Goal: Task Accomplishment & Management: Manage account settings

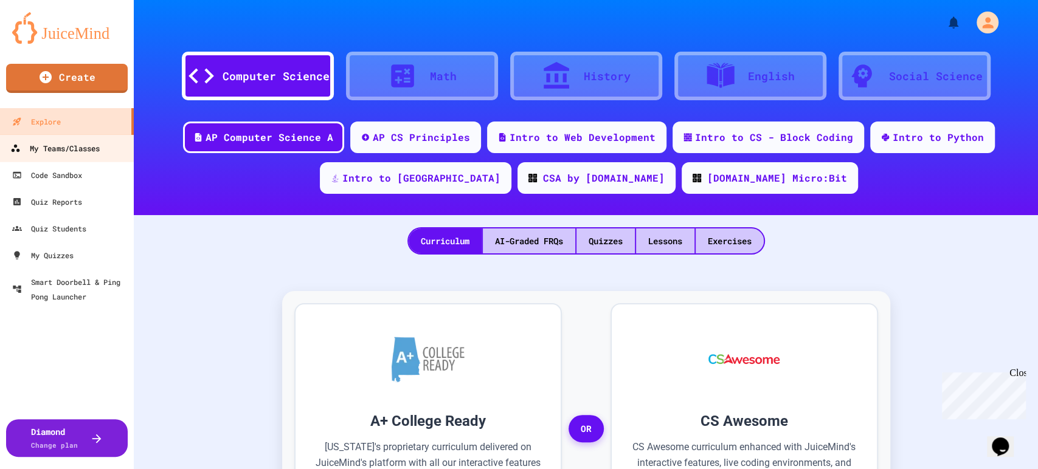
click at [58, 146] on div "My Teams/Classes" at bounding box center [54, 148] width 89 height 15
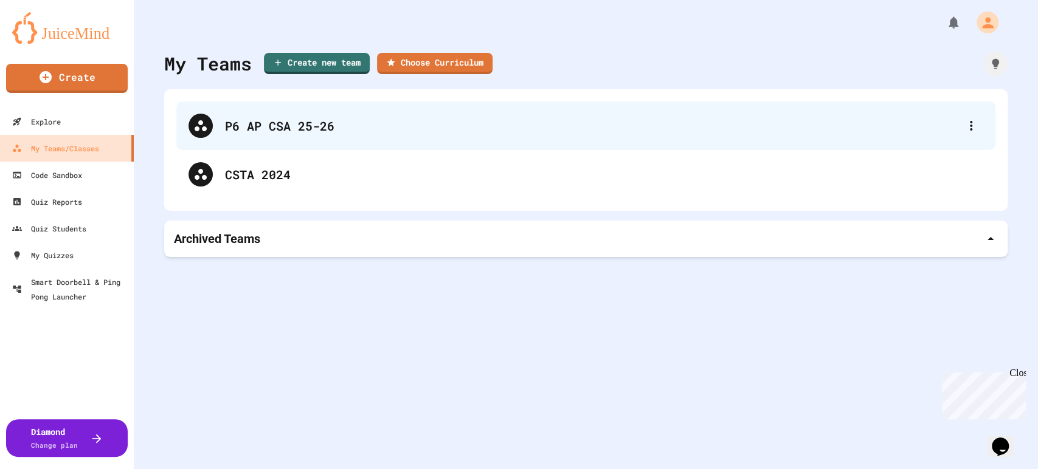
click at [316, 128] on div "P6 AP CSA 25-26" at bounding box center [592, 126] width 734 height 18
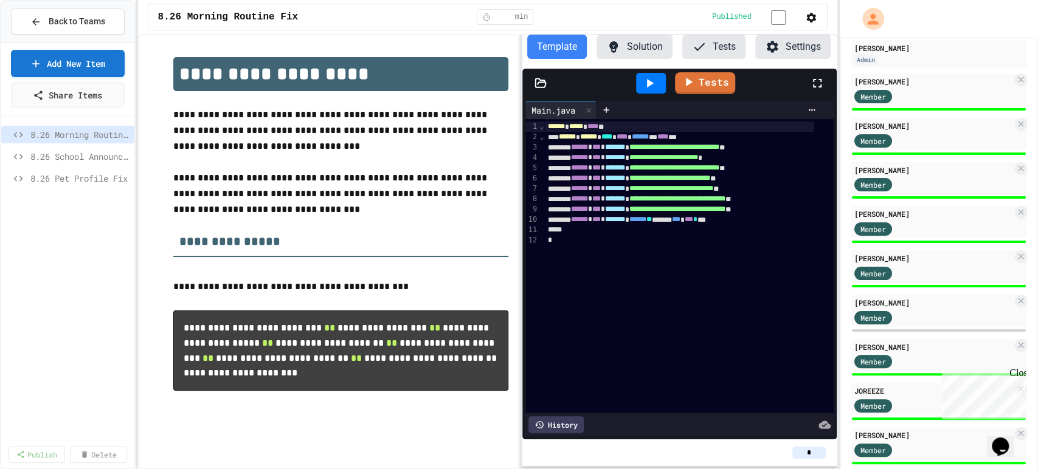
scroll to position [139, 0]
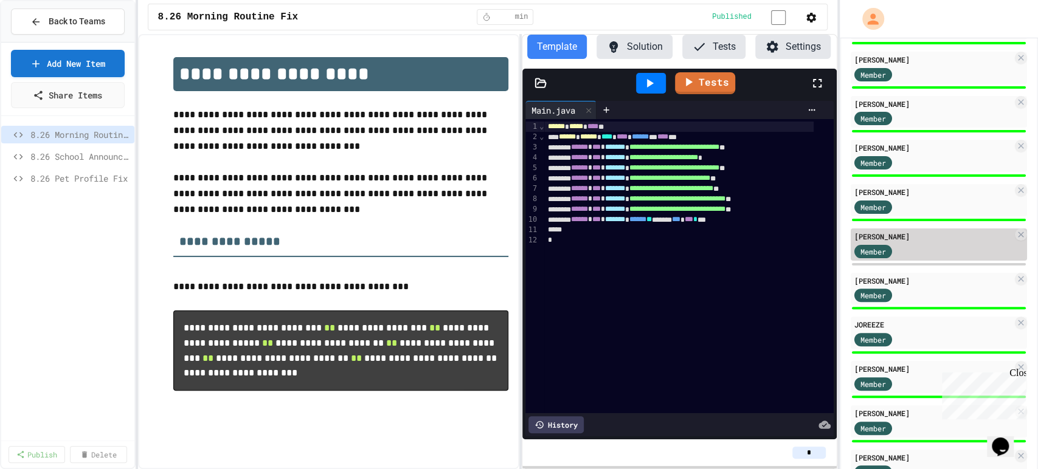
click at [958, 241] on div "[PERSON_NAME]" at bounding box center [933, 236] width 158 height 11
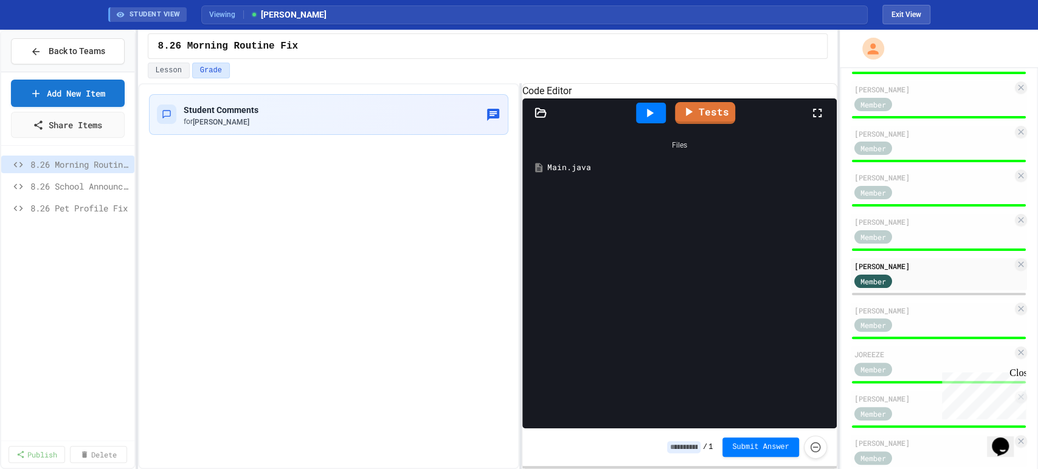
click at [595, 174] on div "Main.java" at bounding box center [688, 168] width 282 height 12
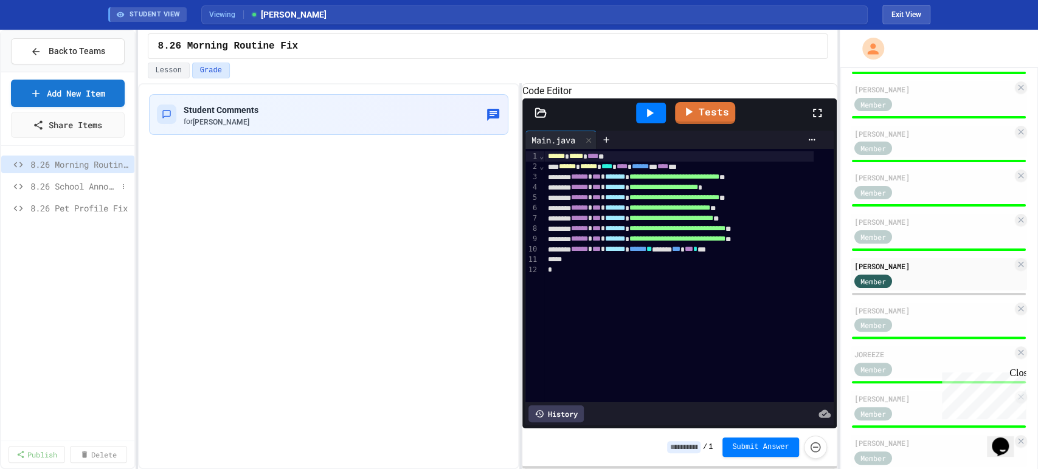
click at [102, 187] on span "8.26 School Announcements" at bounding box center [73, 186] width 87 height 13
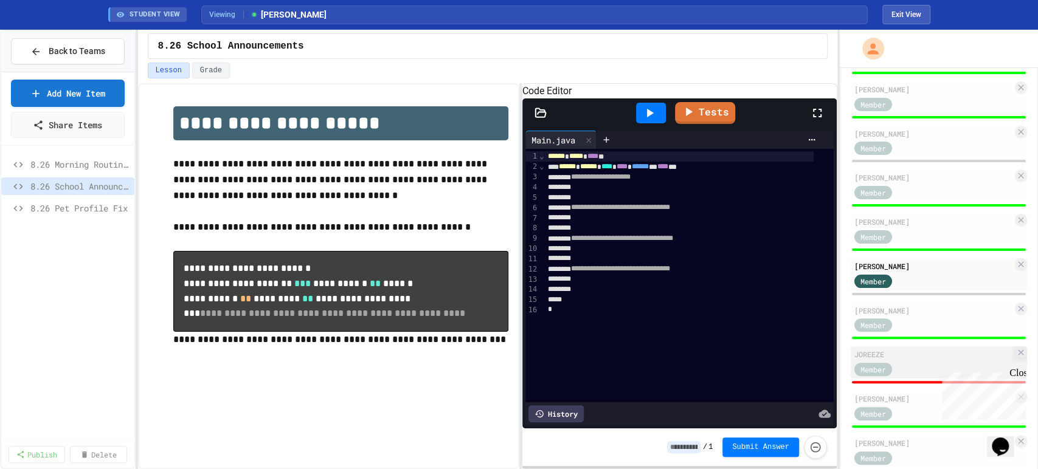
click at [864, 375] on span "Member" at bounding box center [873, 369] width 26 height 11
click at [936, 360] on div "JOREEZE" at bounding box center [933, 354] width 158 height 11
type input "*"
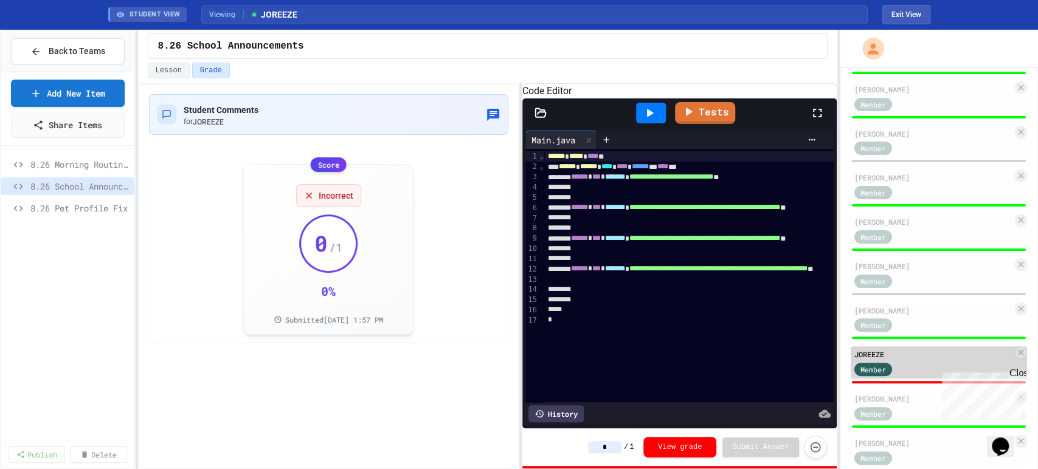
click at [900, 359] on div "JOREEZE" at bounding box center [933, 354] width 158 height 11
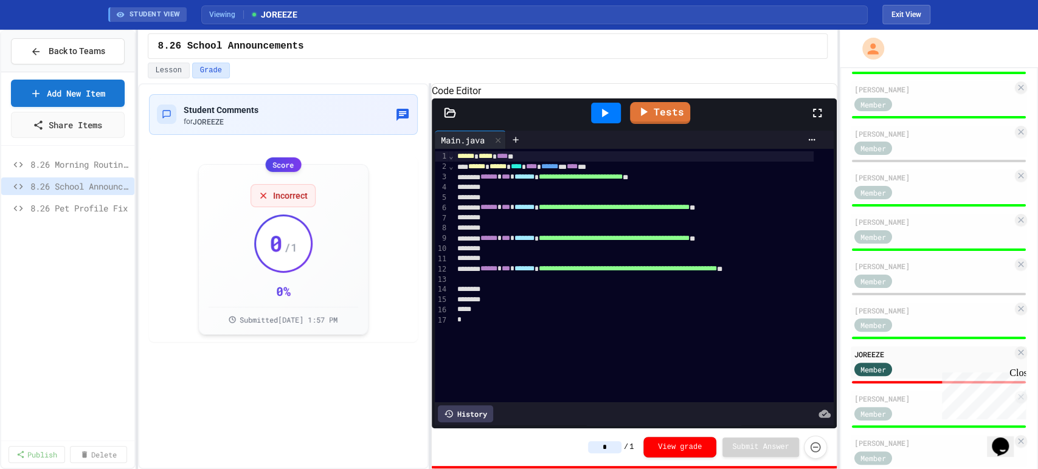
click at [431, 325] on div "**********" at bounding box center [487, 276] width 699 height 386
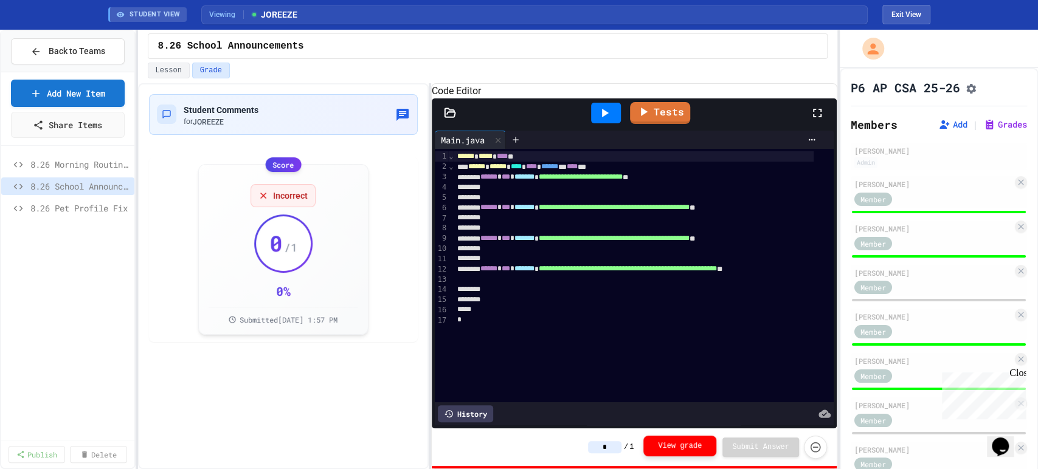
click at [692, 447] on button "View grade" at bounding box center [679, 446] width 73 height 21
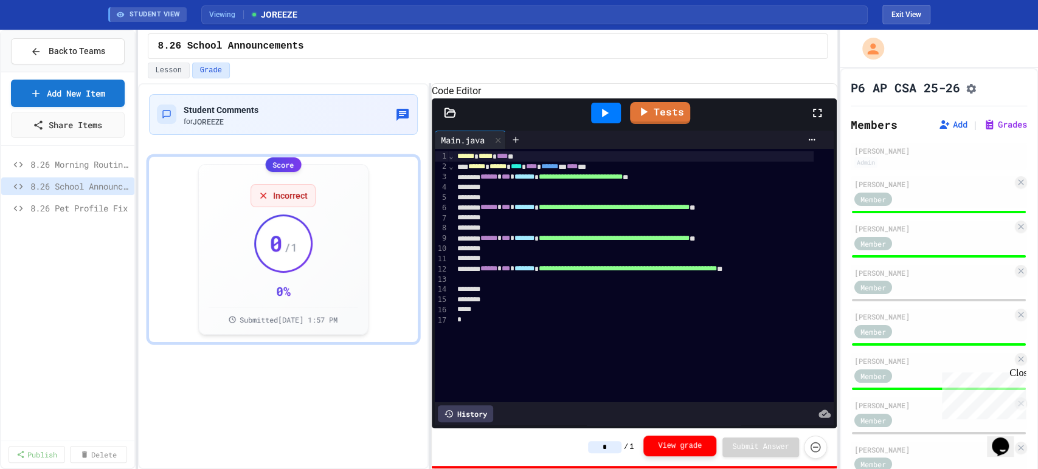
click at [692, 446] on button "View grade" at bounding box center [679, 446] width 73 height 21
click at [692, 446] on button "View grade" at bounding box center [679, 447] width 73 height 21
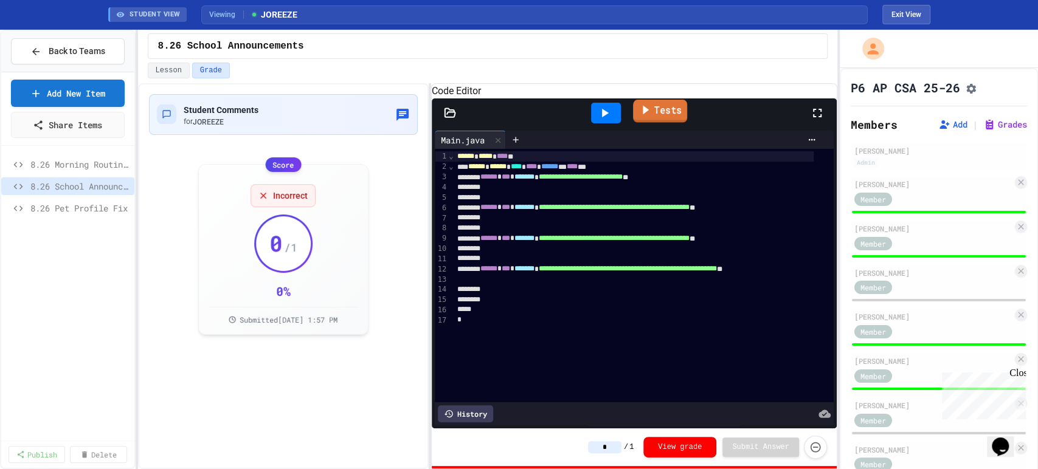
click at [671, 117] on link "Tests" at bounding box center [660, 111] width 54 height 23
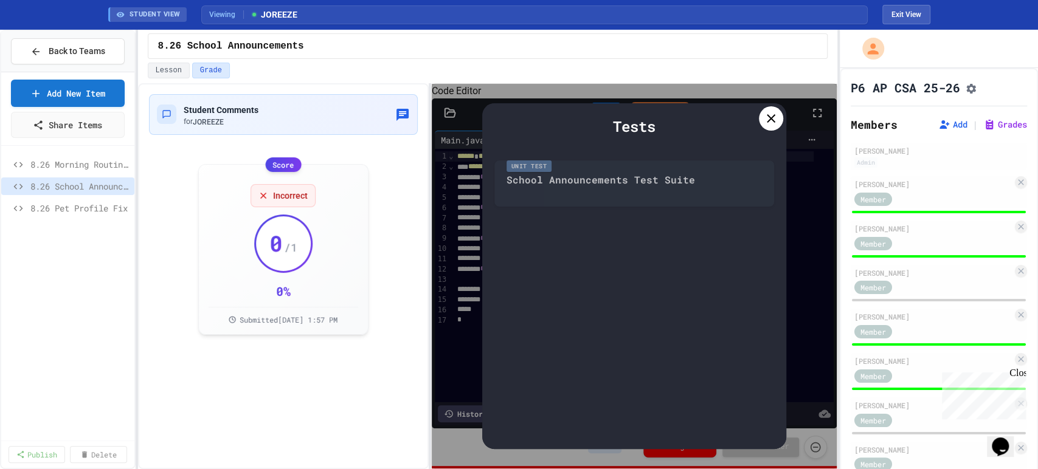
click at [653, 174] on div "Unit Test School Announcements Test Suite" at bounding box center [634, 180] width 280 height 52
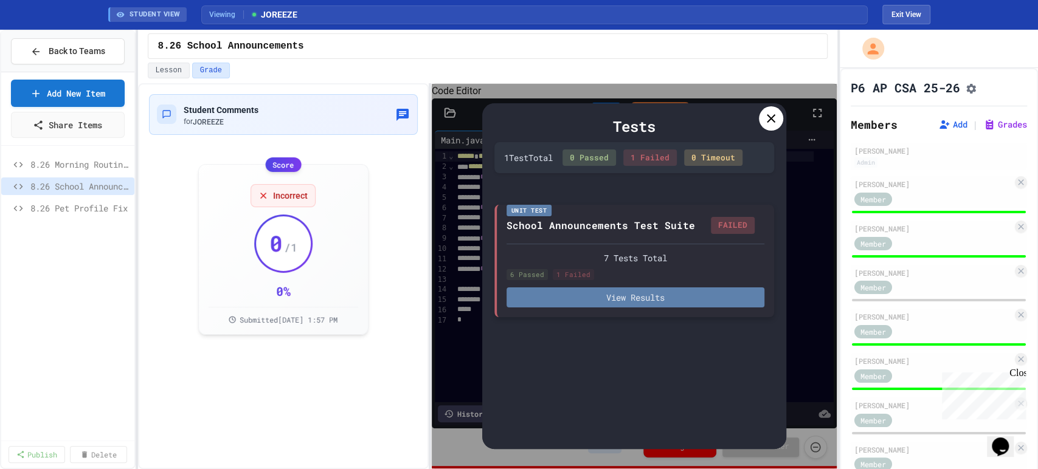
click at [657, 299] on button "View Results" at bounding box center [635, 298] width 258 height 20
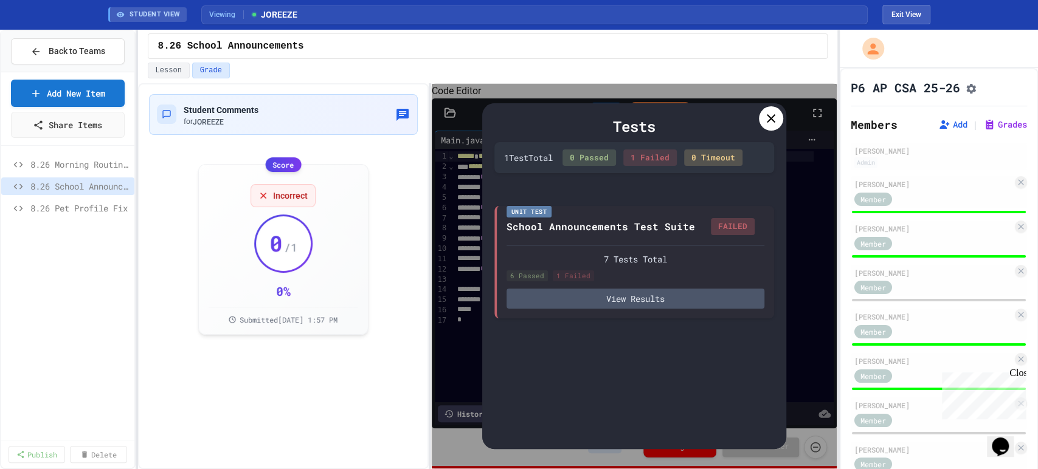
click at [776, 116] on icon at bounding box center [771, 118] width 15 height 15
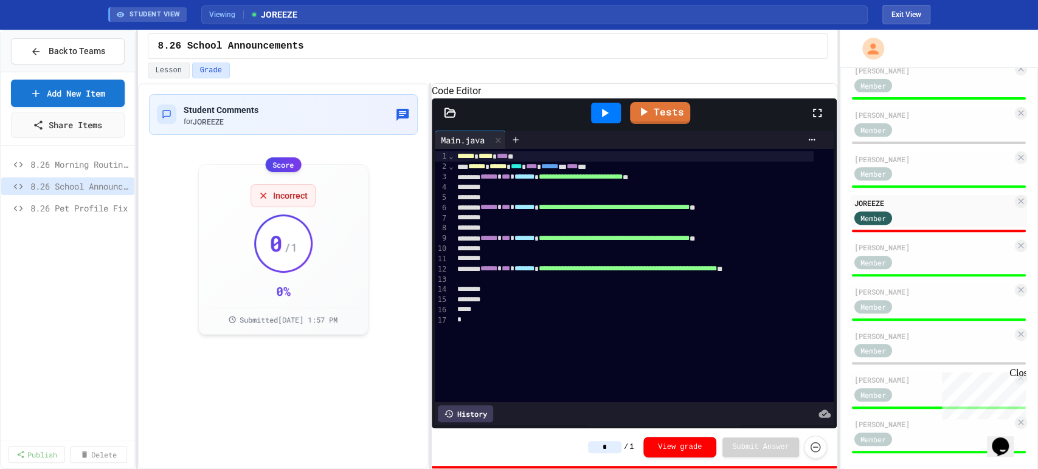
scroll to position [304, 0]
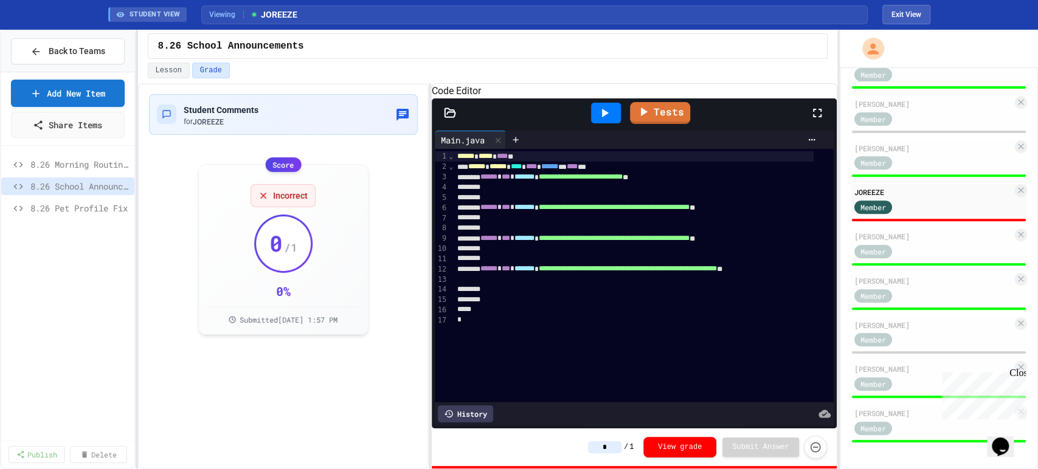
click at [598, 120] on icon at bounding box center [604, 113] width 15 height 15
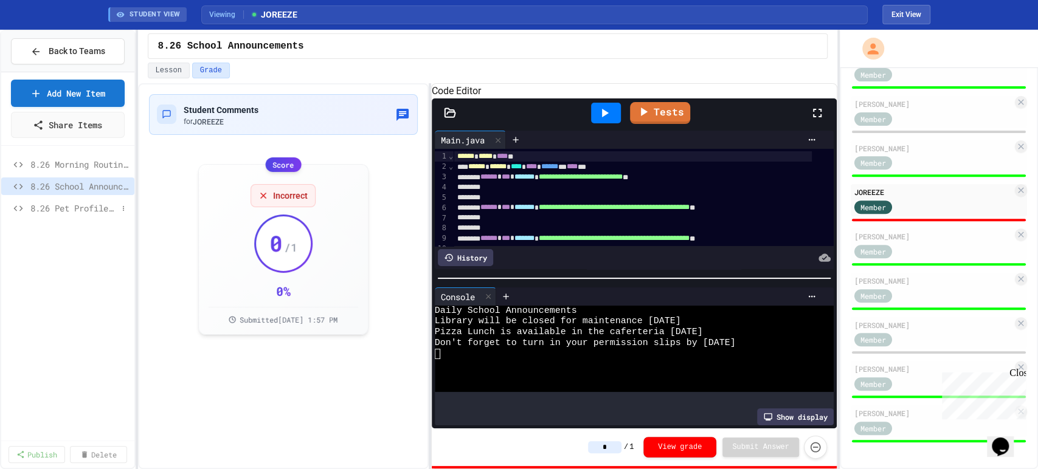
click at [78, 202] on span "8.26 Pet Profile Fix" at bounding box center [73, 208] width 87 height 13
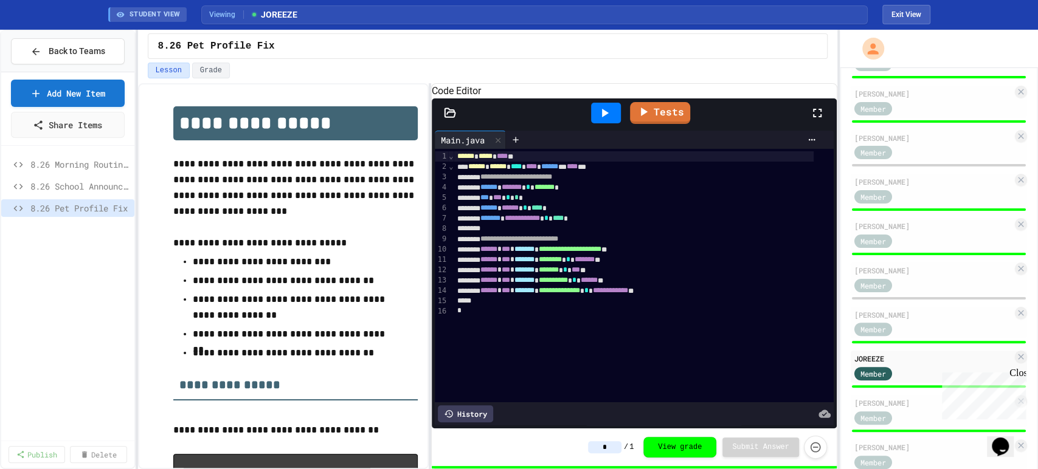
scroll to position [304, 0]
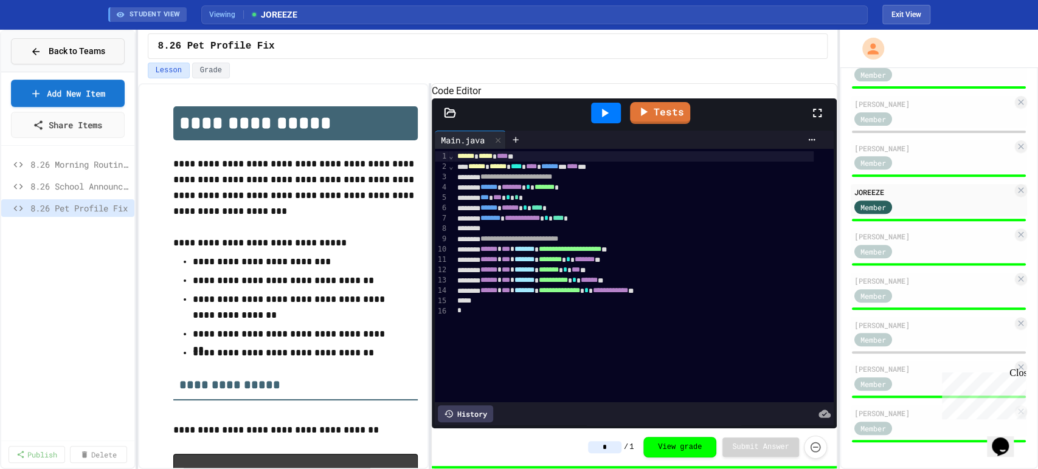
click at [89, 41] on button "Back to Teams" at bounding box center [68, 51] width 114 height 26
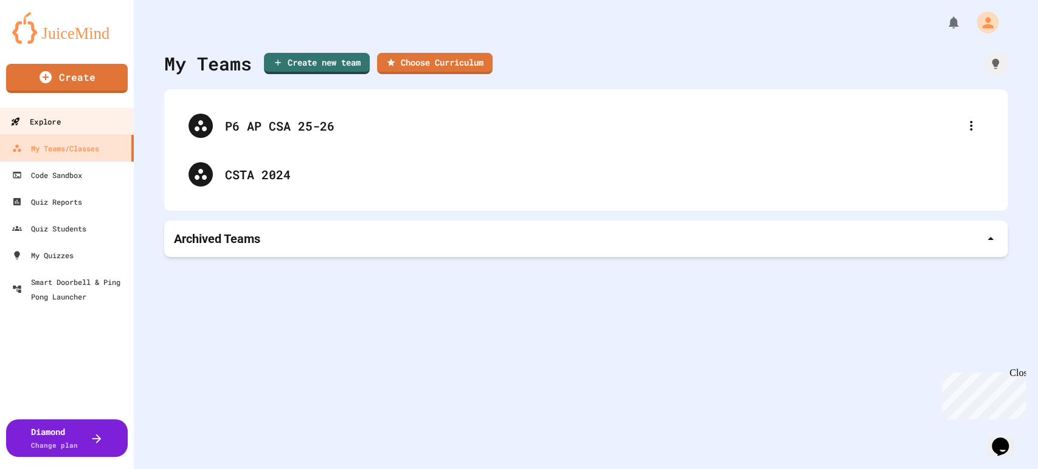
click at [86, 124] on link "Explore" at bounding box center [67, 121] width 138 height 27
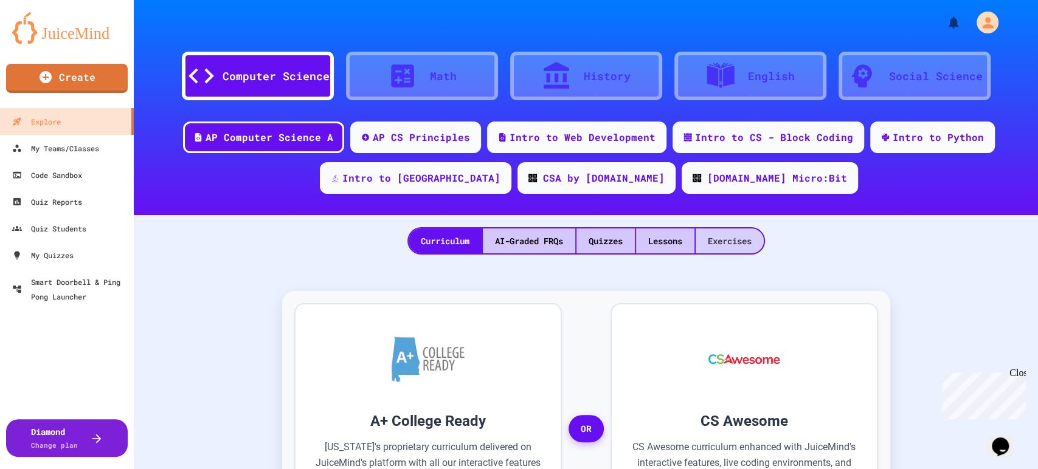
click at [719, 249] on div "Exercises" at bounding box center [730, 241] width 68 height 25
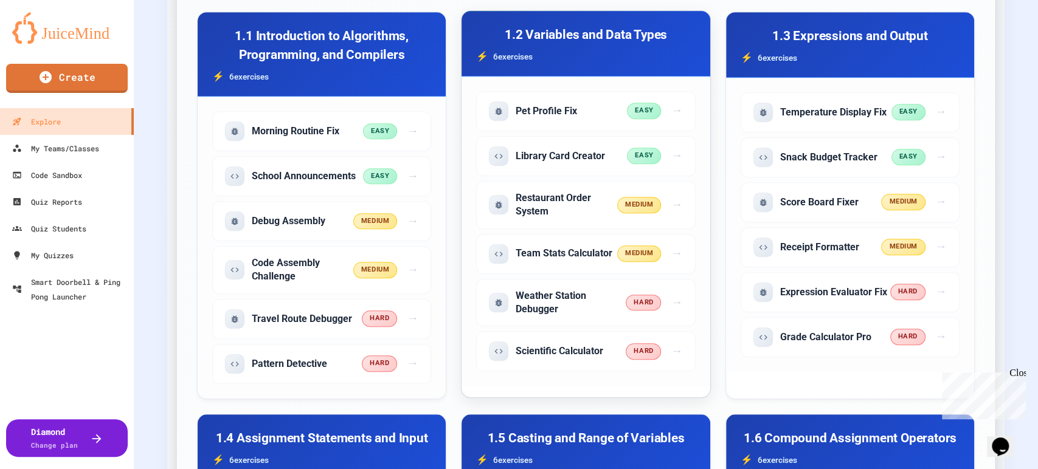
scroll to position [337, 0]
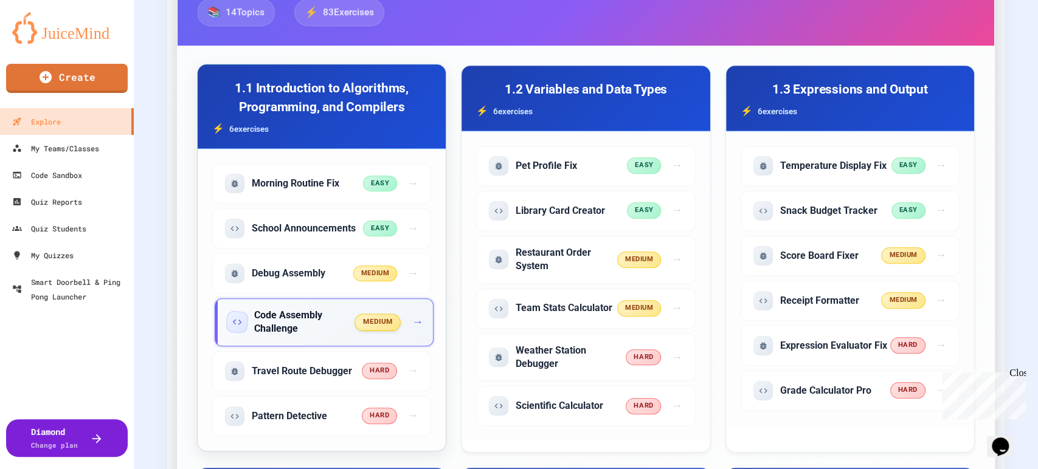
click at [308, 315] on h5 "Code Assembly Challenge" at bounding box center [305, 322] width 102 height 27
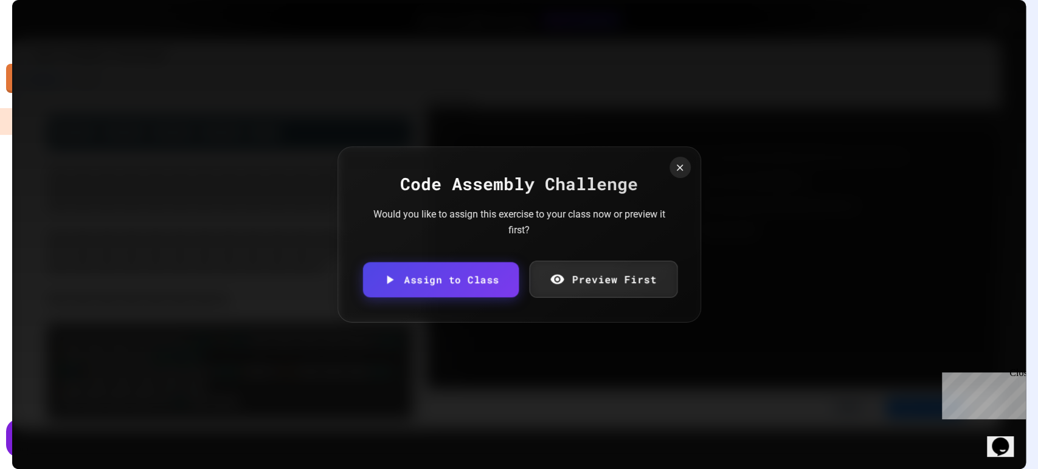
click at [551, 266] on link "Preview First" at bounding box center [603, 279] width 148 height 37
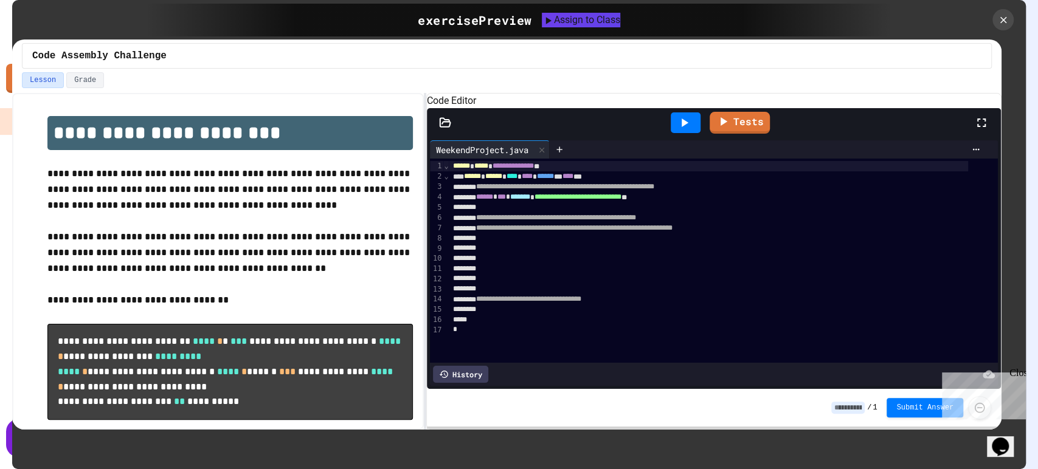
scroll to position [61, 0]
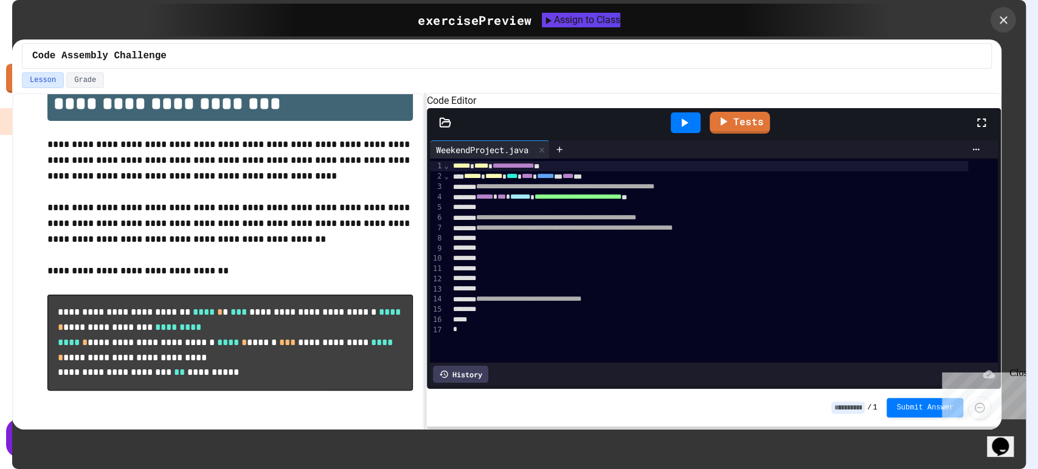
click at [998, 19] on icon at bounding box center [1002, 19] width 13 height 13
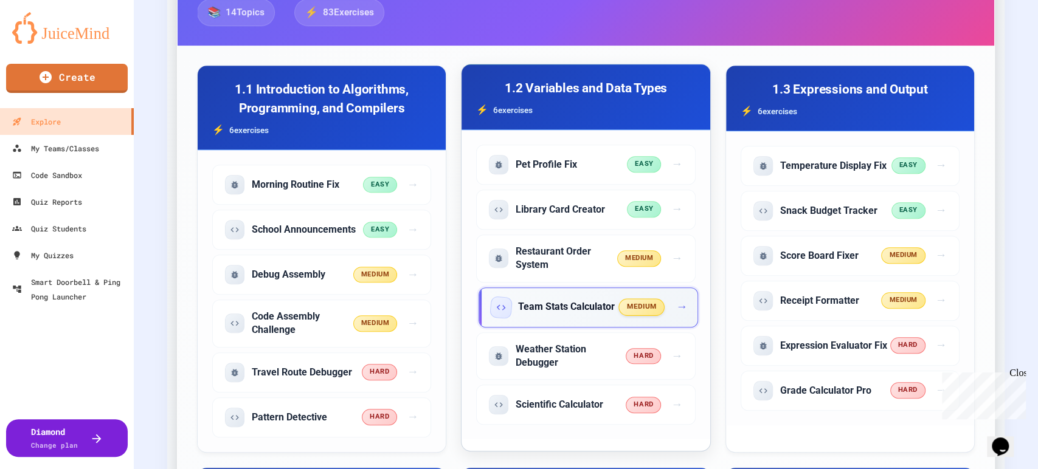
click at [626, 316] on div "Team Stats Calculator medium →" at bounding box center [587, 308] width 219 height 40
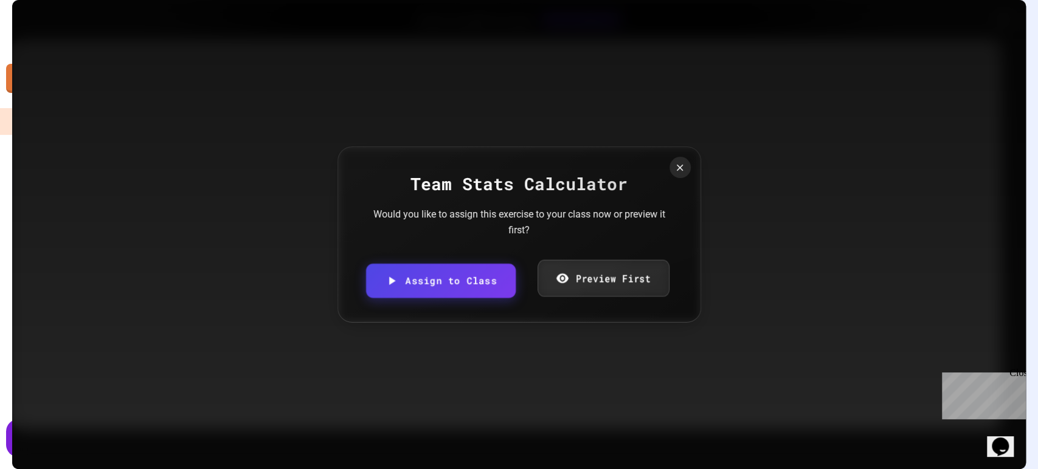
click at [589, 288] on link "Preview First" at bounding box center [603, 278] width 132 height 37
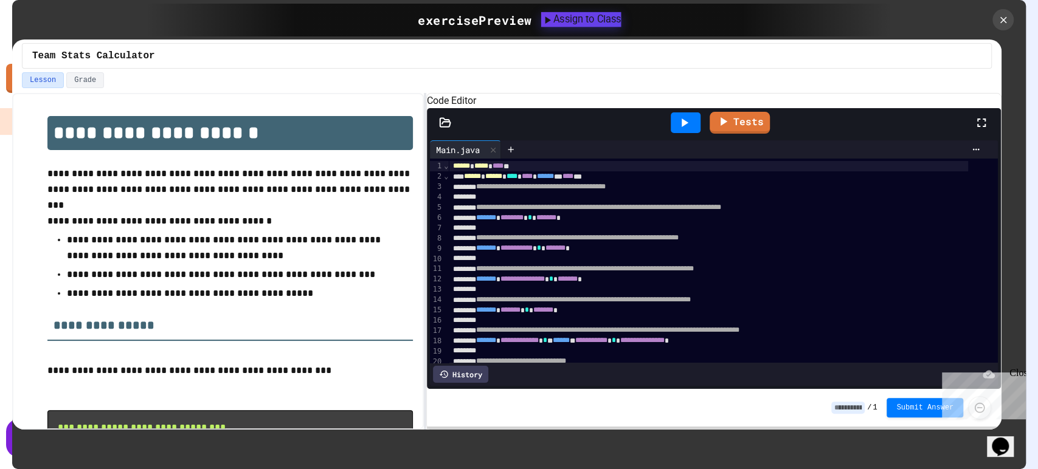
click at [598, 22] on div "Assign to Class" at bounding box center [580, 19] width 80 height 15
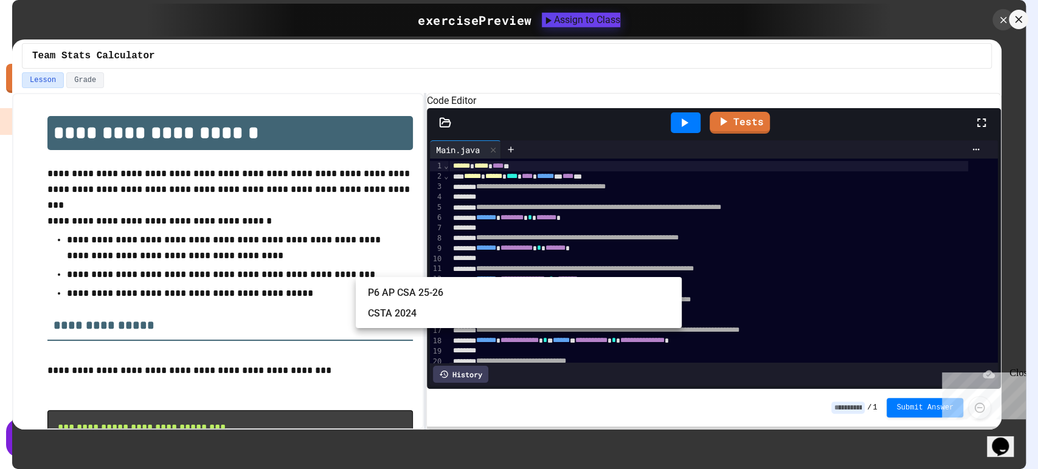
click at [489, 255] on body "We are updating our servers at 7PM EST [DATE]. [PERSON_NAME] should continue to…" at bounding box center [519, 234] width 1038 height 469
click at [499, 295] on li "P6 AP CSA 25-26" at bounding box center [525, 292] width 314 height 19
type input "**********"
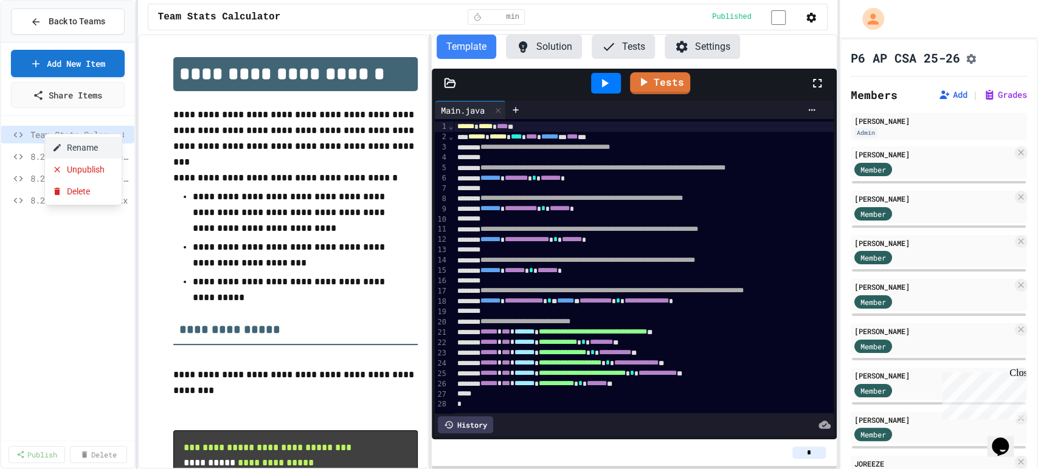
click at [60, 148] on icon at bounding box center [57, 148] width 10 height 10
click at [27, 137] on input "**********" at bounding box center [74, 136] width 95 height 17
type input "**********"
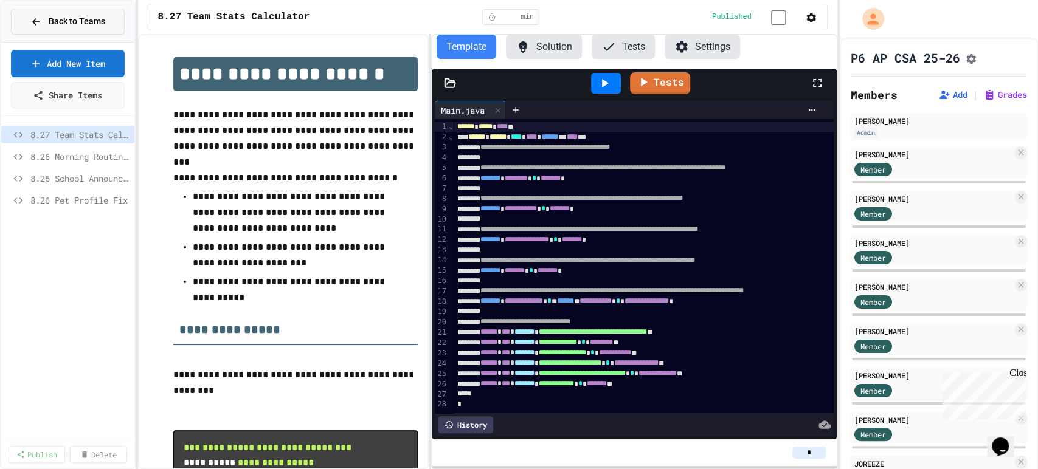
click at [75, 15] on button "Back to Teams" at bounding box center [68, 22] width 114 height 26
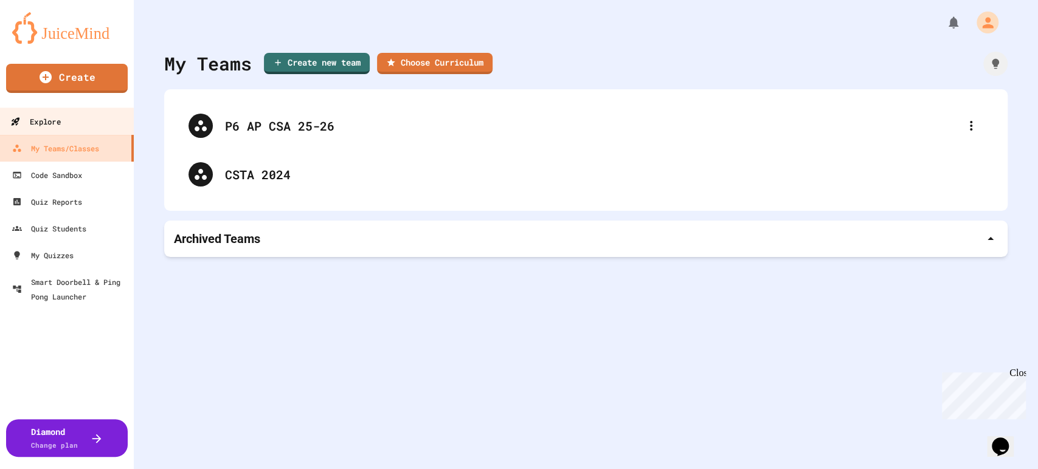
click at [46, 120] on div "Explore" at bounding box center [35, 121] width 50 height 15
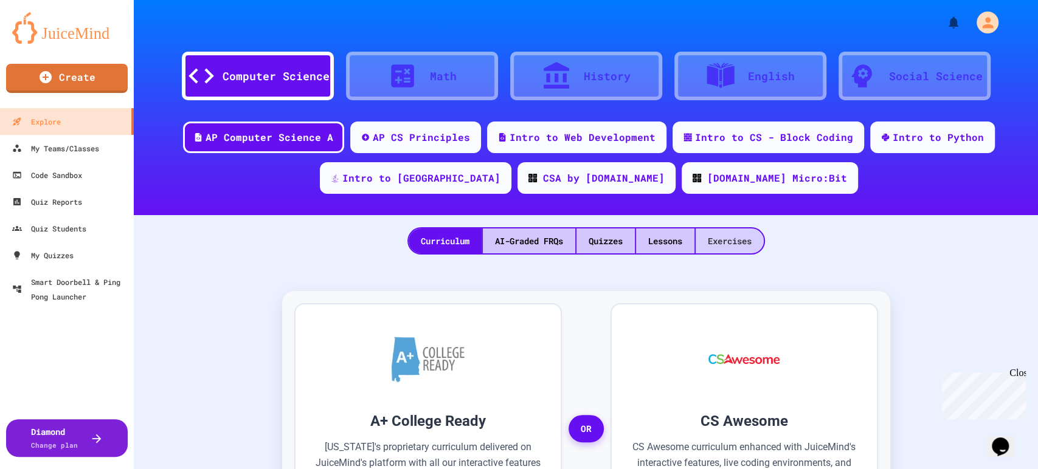
click at [725, 236] on div "Exercises" at bounding box center [730, 241] width 68 height 25
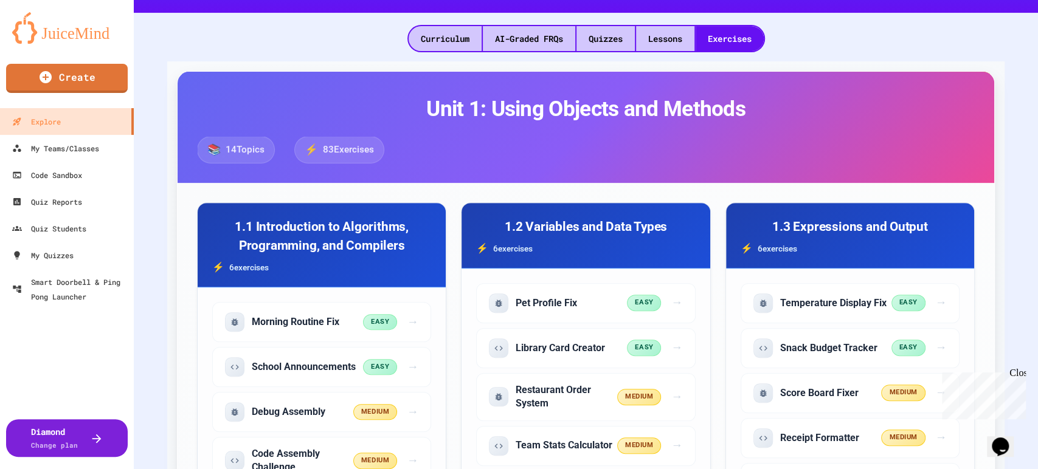
scroll to position [337, 0]
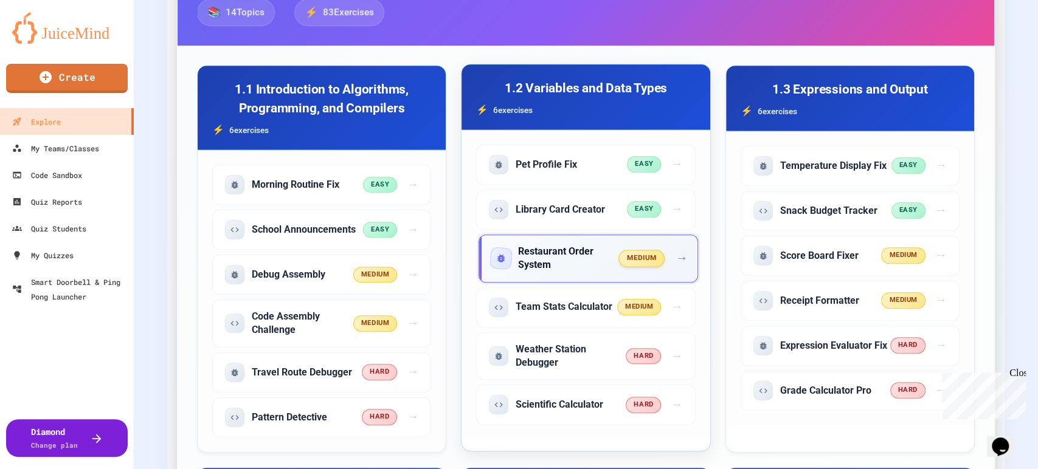
click at [596, 266] on h5 "Restaurant Order System" at bounding box center [569, 258] width 102 height 27
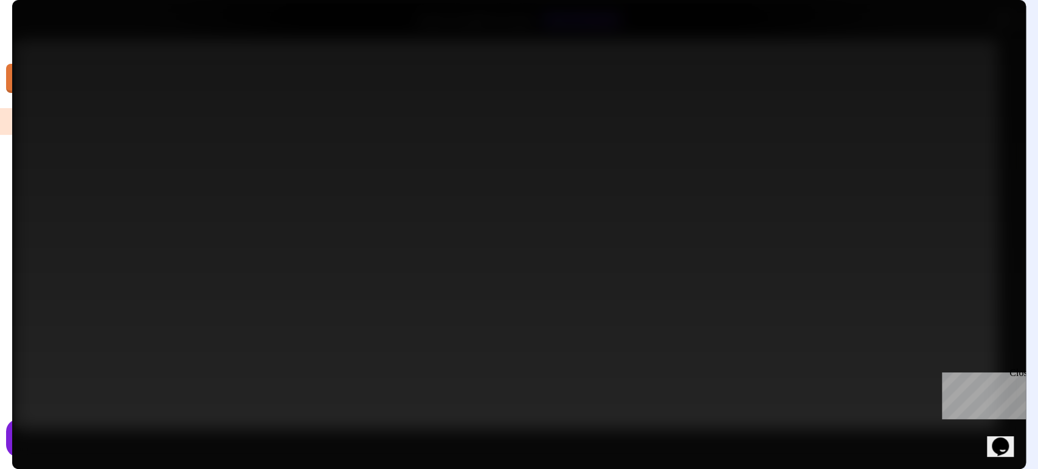
click at [470, 272] on link "Assign to Class" at bounding box center [440, 279] width 157 height 35
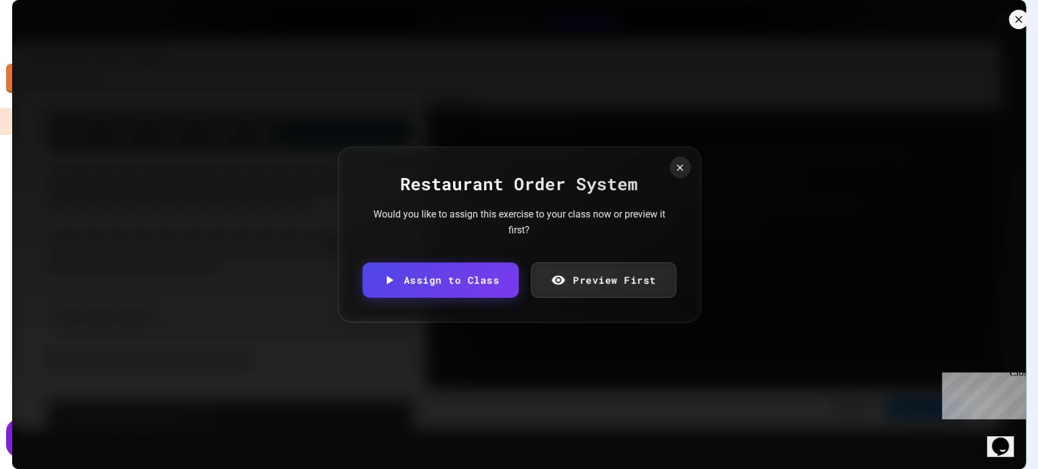
click at [478, 266] on body "We are updating our servers at 7PM EST [DATE]. [PERSON_NAME] should continue to…" at bounding box center [519, 234] width 1038 height 469
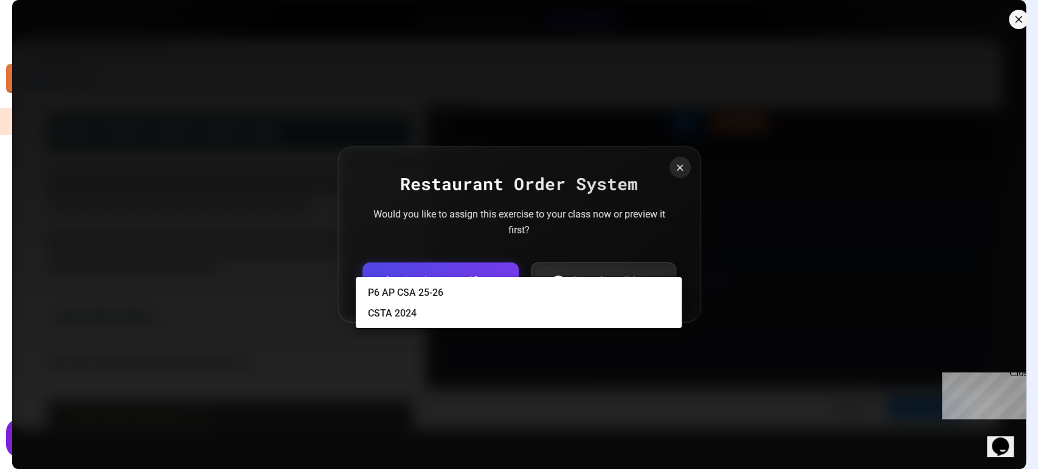
click at [478, 293] on li "P6 AP CSA 25-26" at bounding box center [525, 292] width 314 height 19
type input "**********"
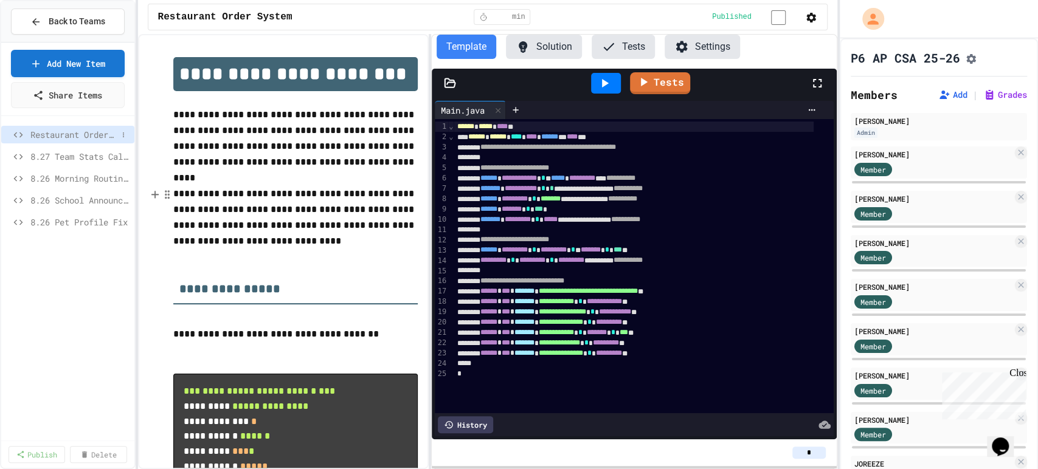
click at [38, 137] on span "Restaurant Order System" at bounding box center [73, 134] width 87 height 13
click at [36, 137] on span "Restaurant Order System" at bounding box center [73, 134] width 87 height 13
click at [63, 147] on button "Rename" at bounding box center [74, 151] width 77 height 22
type input "**********"
click at [92, 151] on span "8.27 Restaurant Order System" at bounding box center [73, 156] width 87 height 13
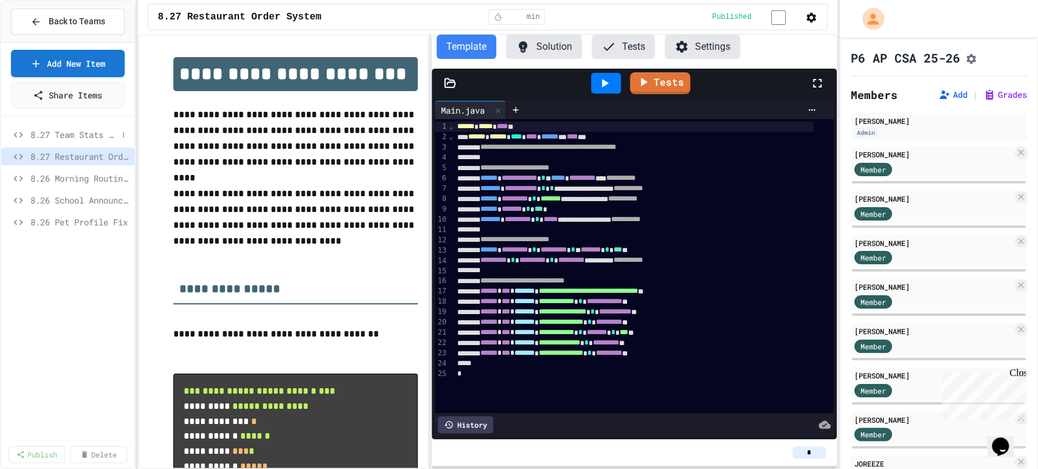
click at [94, 135] on span "8.27 Team Stats Calculator" at bounding box center [73, 134] width 87 height 13
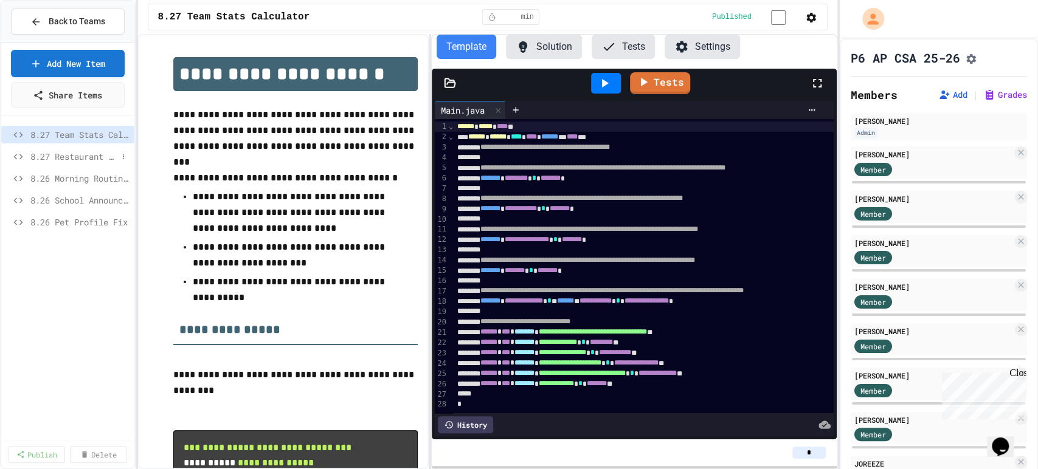
click at [96, 151] on span "8.27 Restaurant Order System" at bounding box center [73, 156] width 87 height 13
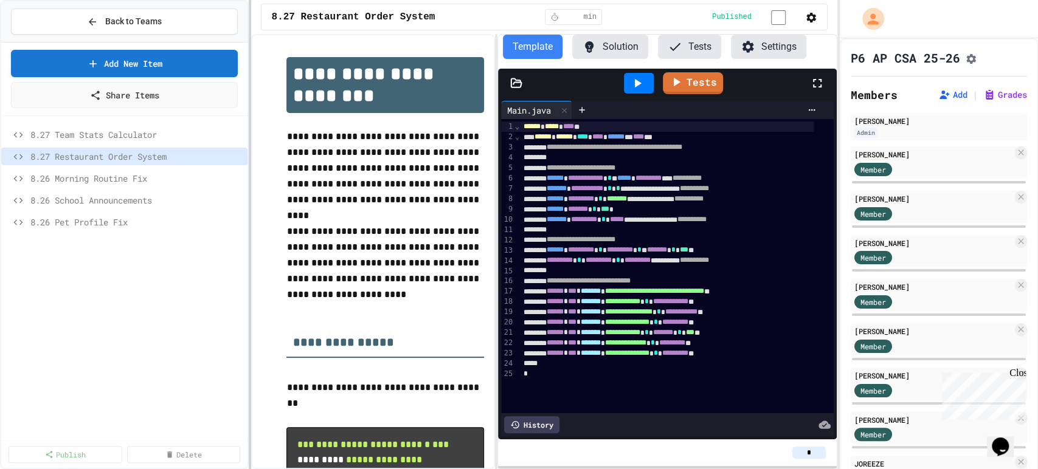
click at [250, 223] on div at bounding box center [250, 234] width 2 height 469
